Goal: Information Seeking & Learning: Learn about a topic

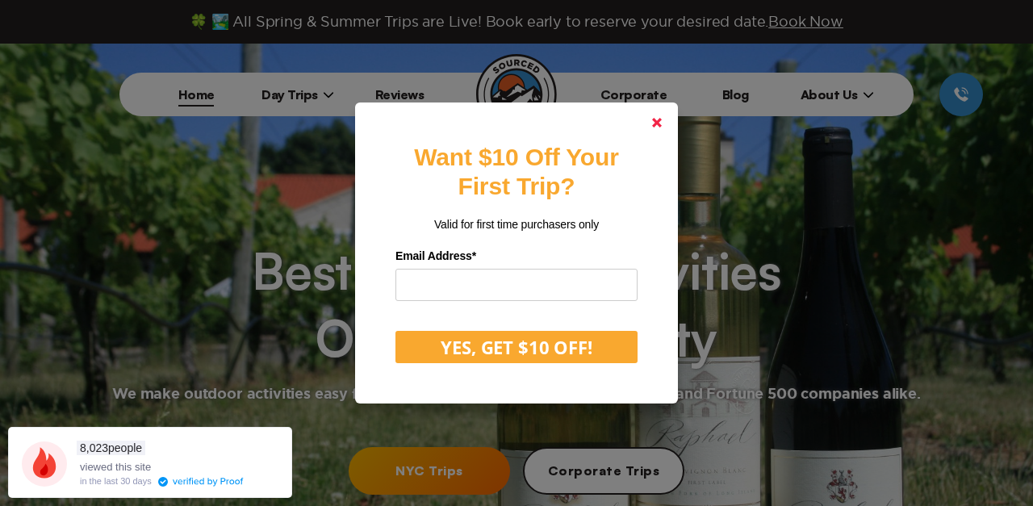
click at [656, 115] on link at bounding box center [657, 122] width 39 height 39
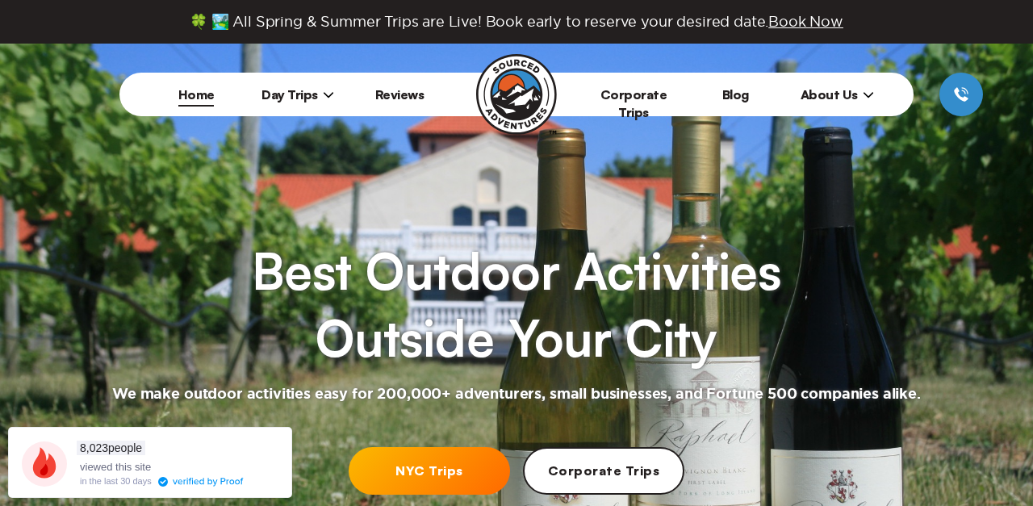
click at [318, 98] on span "Day Trips" at bounding box center [298, 94] width 73 height 16
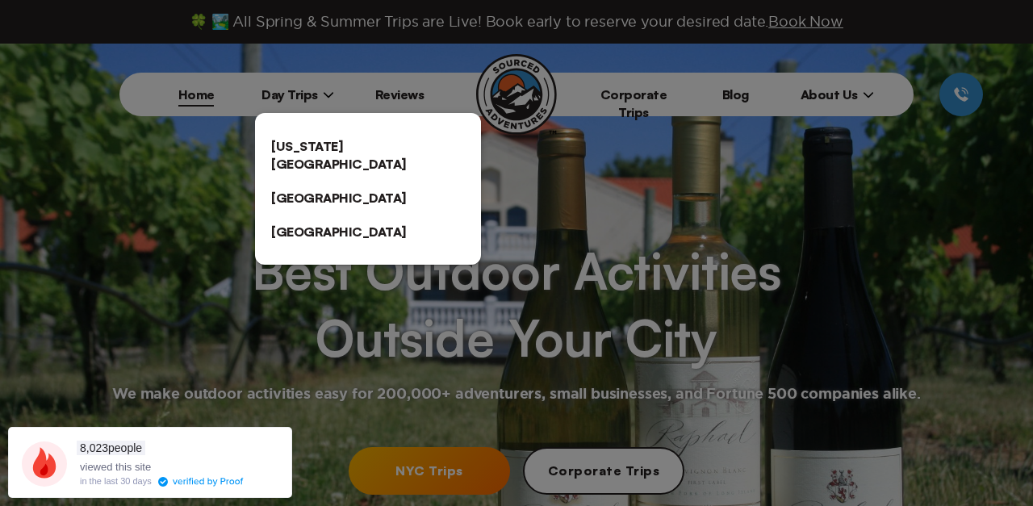
click at [333, 143] on link "[US_STATE][GEOGRAPHIC_DATA]" at bounding box center [368, 155] width 226 height 52
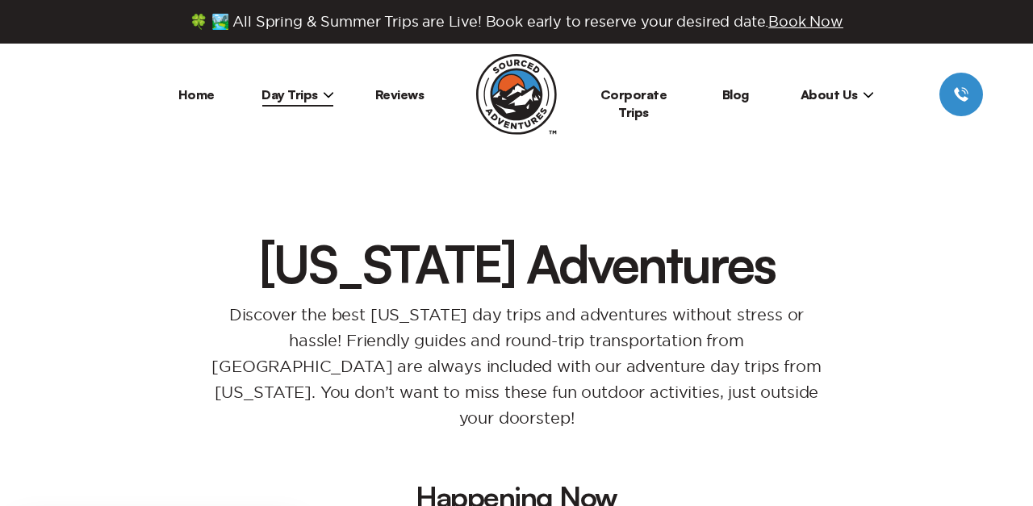
click at [882, 368] on div "Discover the best [US_STATE] day trips and adventures without stress or hassle!…" at bounding box center [517, 360] width 872 height 142
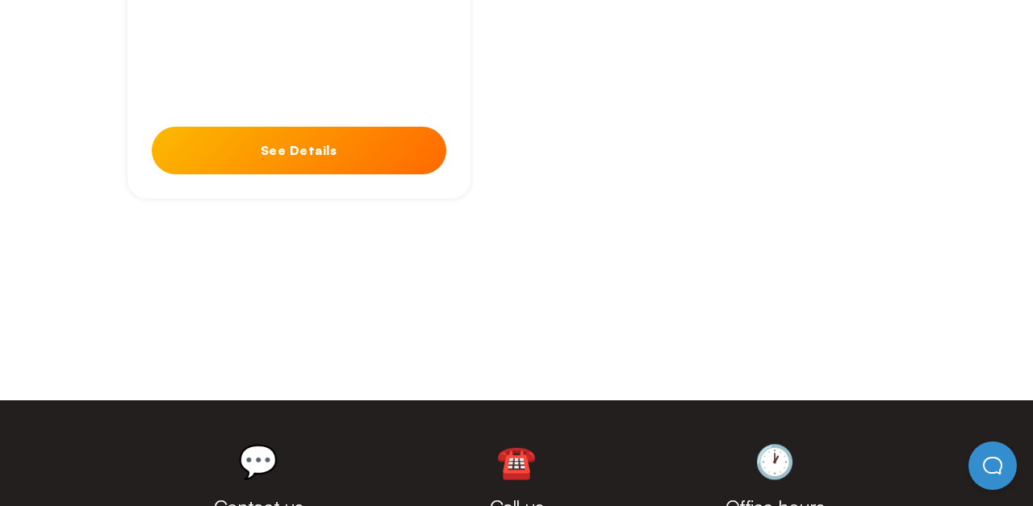
scroll to position [6877, 0]
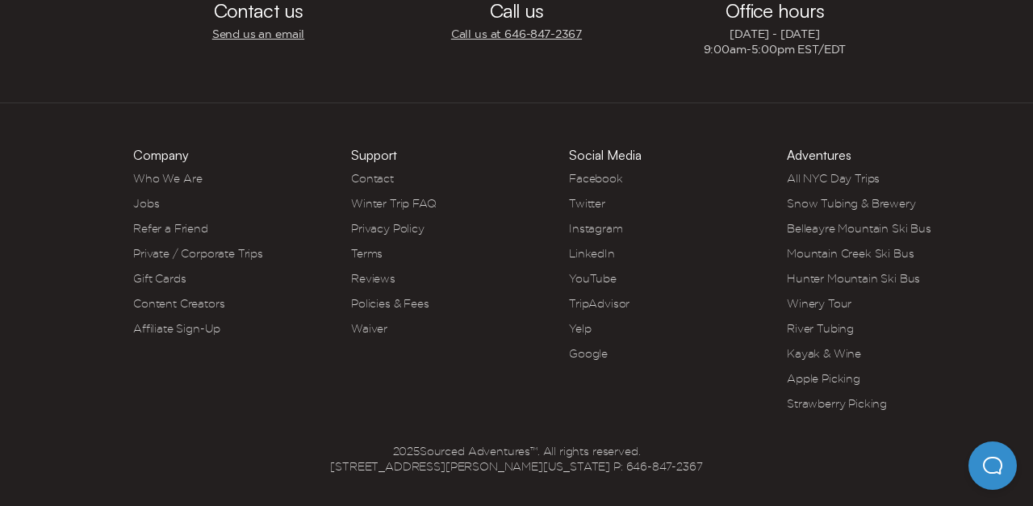
scroll to position [2334, 0]
click at [994, 157] on div "Company Who We Are Jobs Refer a Friend Private / Corporate Trips Gift Cards Con…" at bounding box center [516, 270] width 1033 height 334
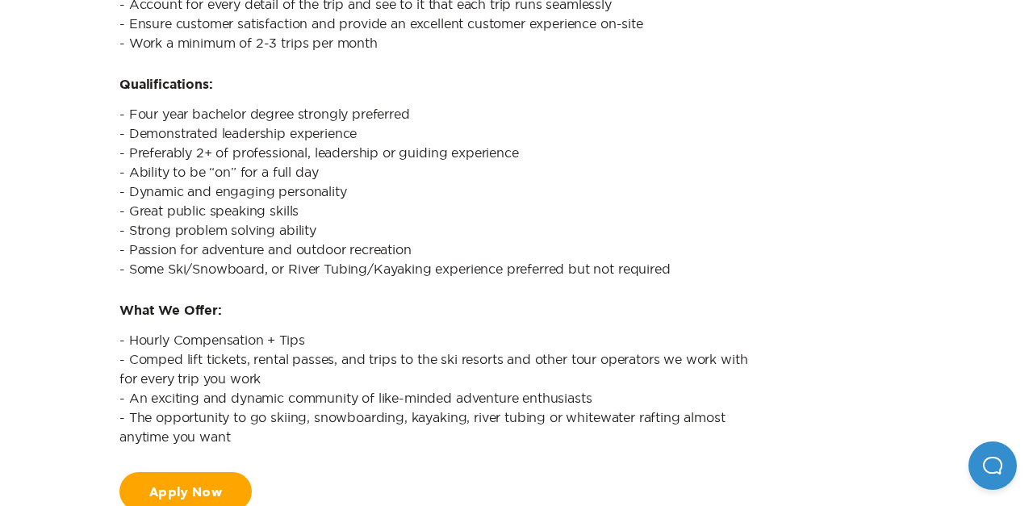
scroll to position [752, 0]
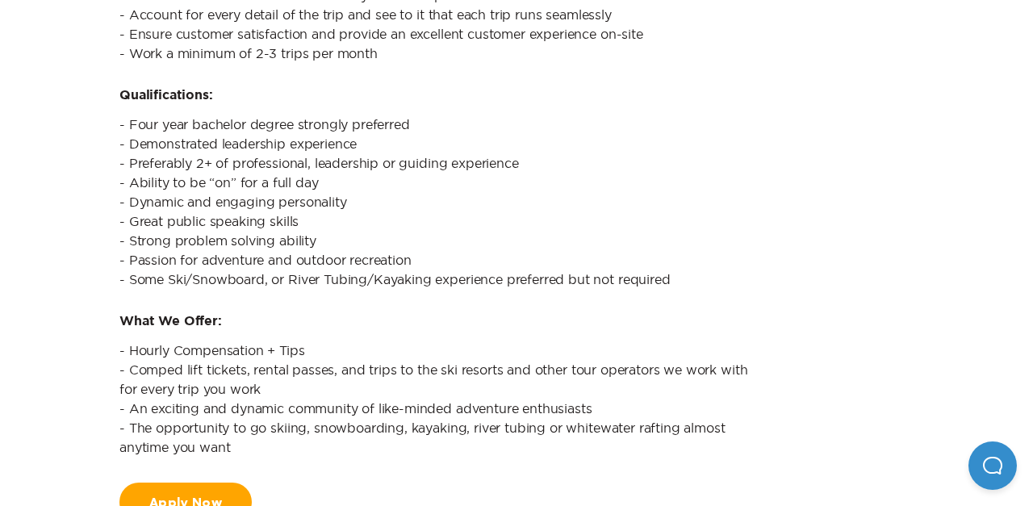
click at [185, 499] on link "Apply Now" at bounding box center [185, 502] width 132 height 39
click at [828, 119] on div "[US_STATE][GEOGRAPHIC_DATA], Part-Time Group Leader ([GEOGRAPHIC_DATA]) Sourced…" at bounding box center [516, 108] width 826 height 826
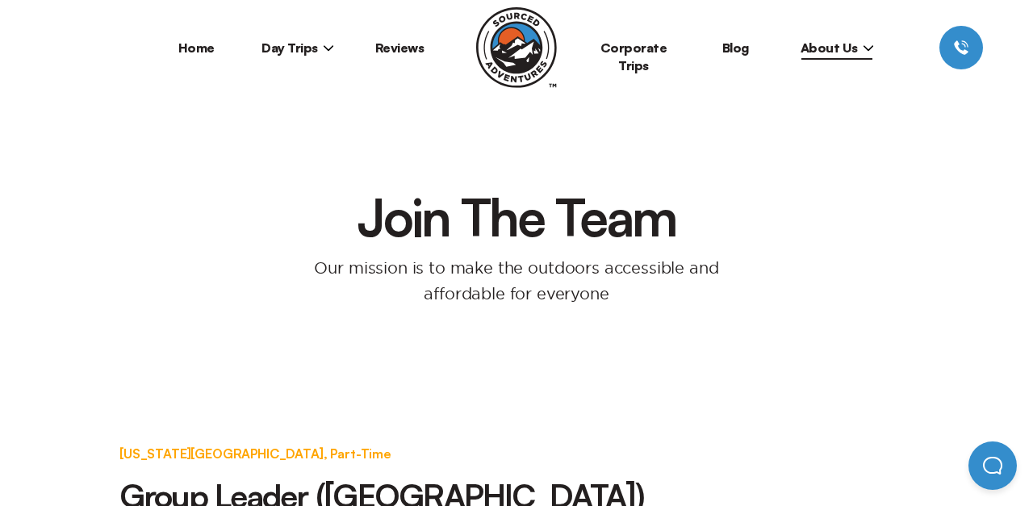
scroll to position [0, 0]
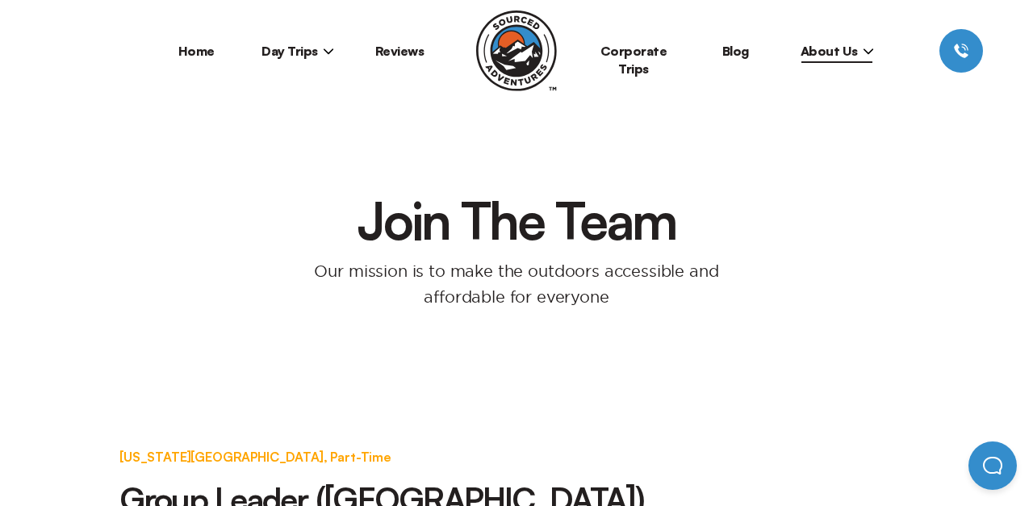
click at [303, 48] on span "Day Trips" at bounding box center [298, 51] width 73 height 16
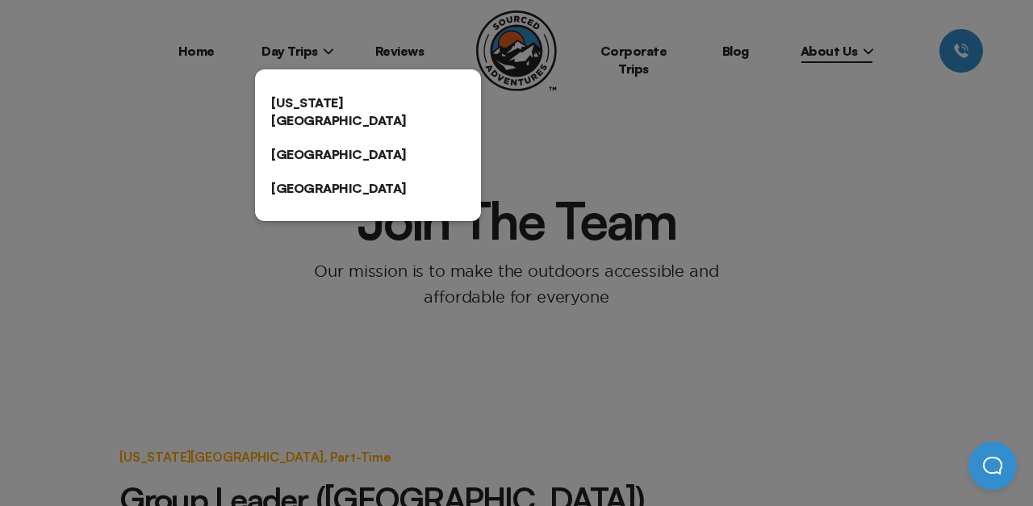
click at [310, 101] on link "[US_STATE][GEOGRAPHIC_DATA]" at bounding box center [368, 112] width 226 height 52
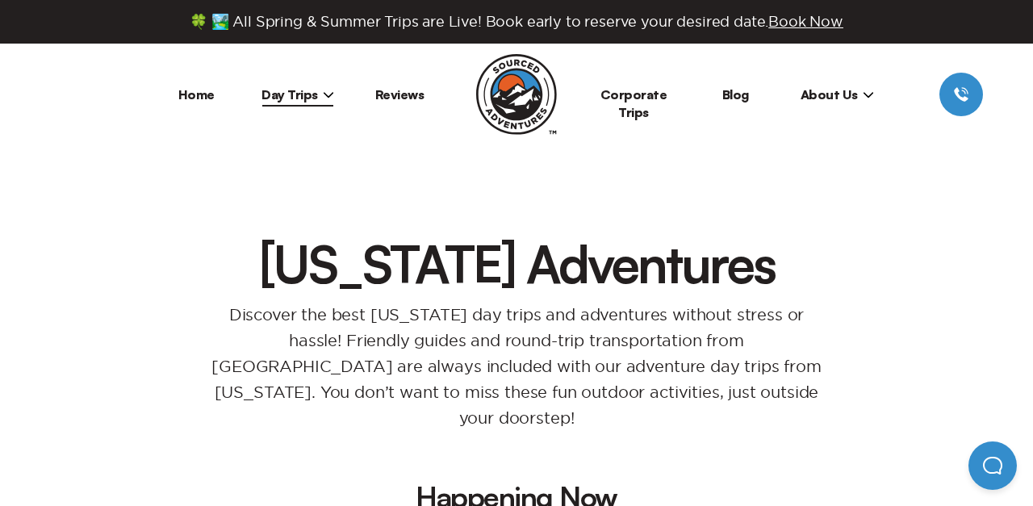
click at [861, 385] on div "Discover the best [US_STATE] day trips and adventures without stress or hassle!…" at bounding box center [517, 360] width 872 height 142
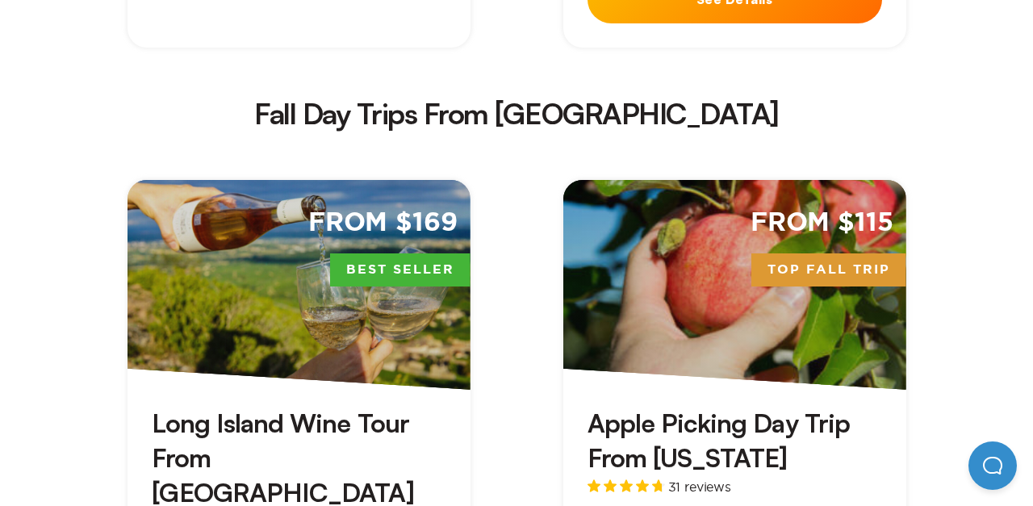
scroll to position [3358, 0]
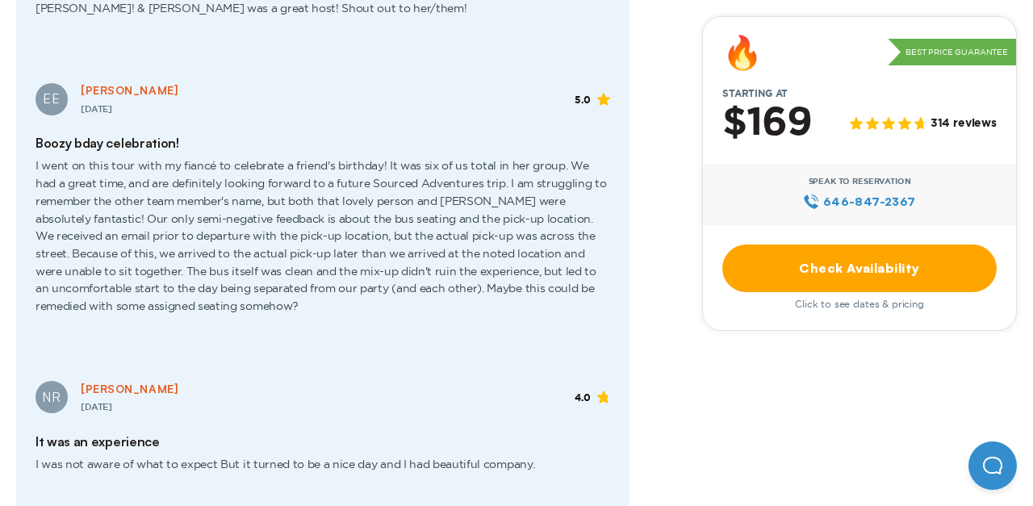
scroll to position [2583, 0]
